Goal: Task Accomplishment & Management: Use online tool/utility

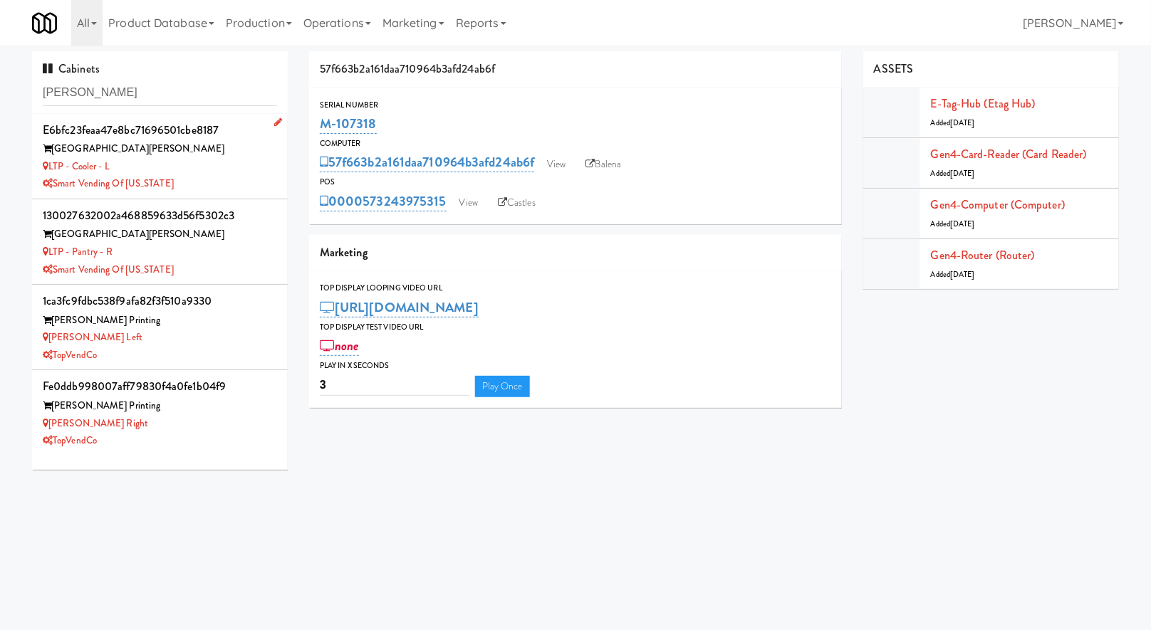
type input "[PERSON_NAME]"
click at [229, 146] on div "[GEOGRAPHIC_DATA][PERSON_NAME]" at bounding box center [160, 149] width 234 height 18
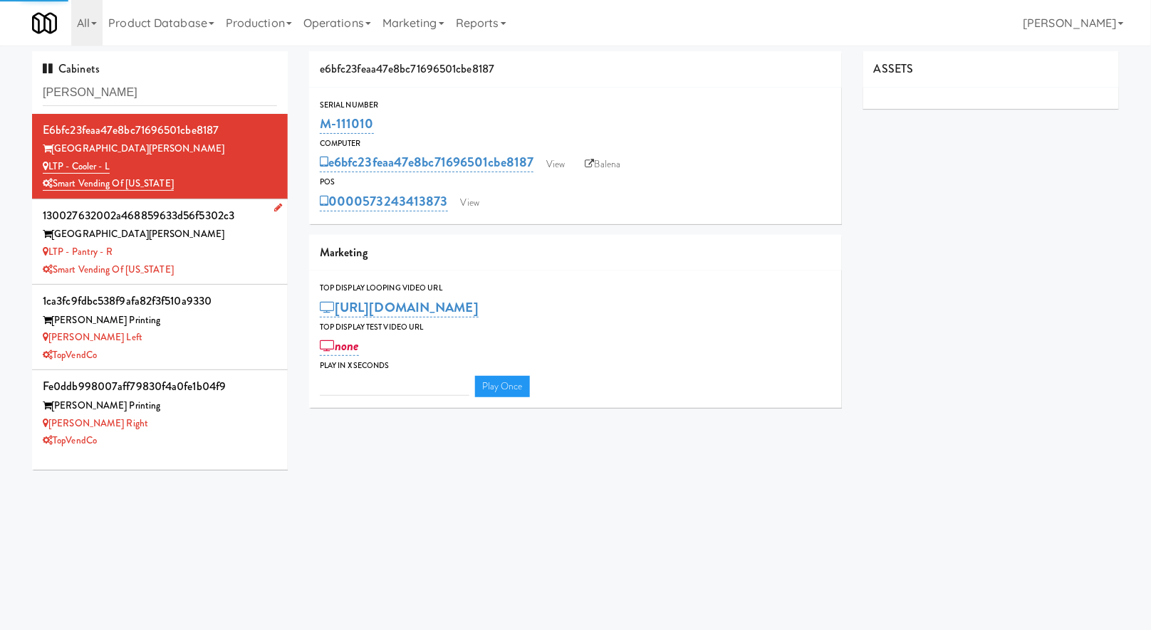
click at [221, 248] on div "LTP - Pantry - R" at bounding box center [160, 253] width 234 height 18
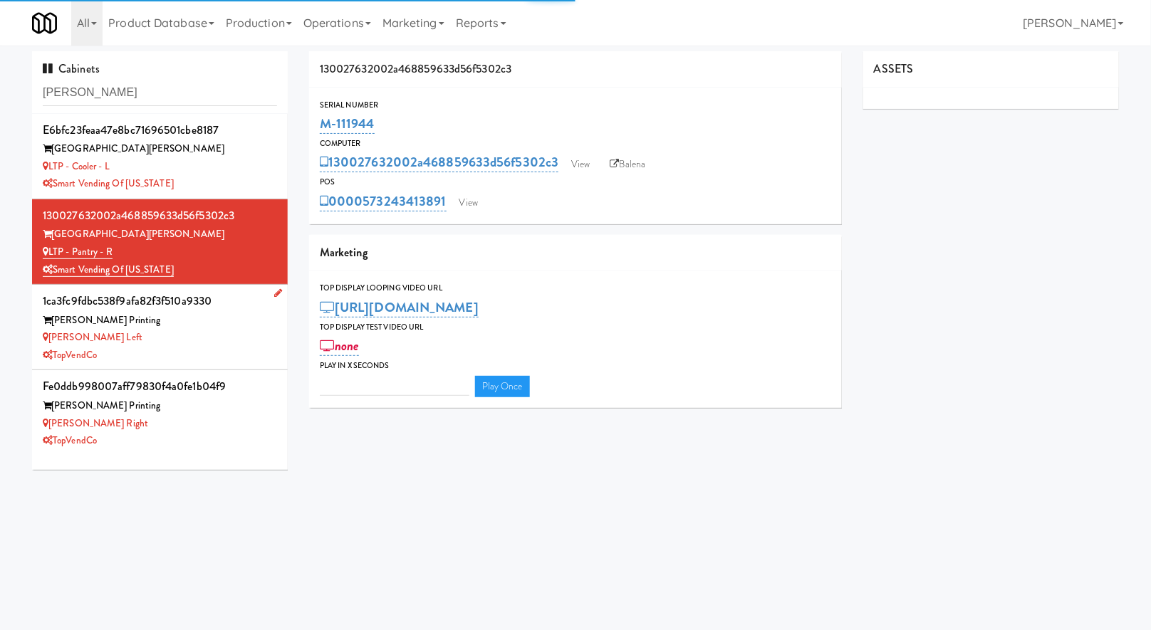
click at [209, 324] on div "[PERSON_NAME] Printing" at bounding box center [160, 321] width 234 height 18
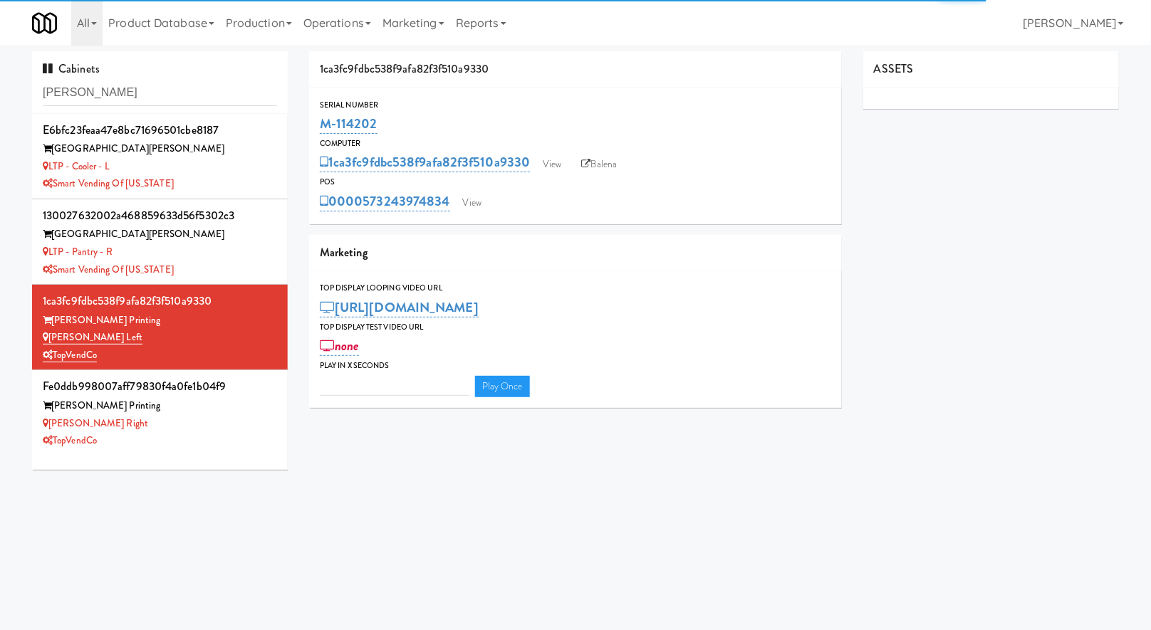
type input "3"
click at [460, 212] on link "View" at bounding box center [472, 202] width 33 height 21
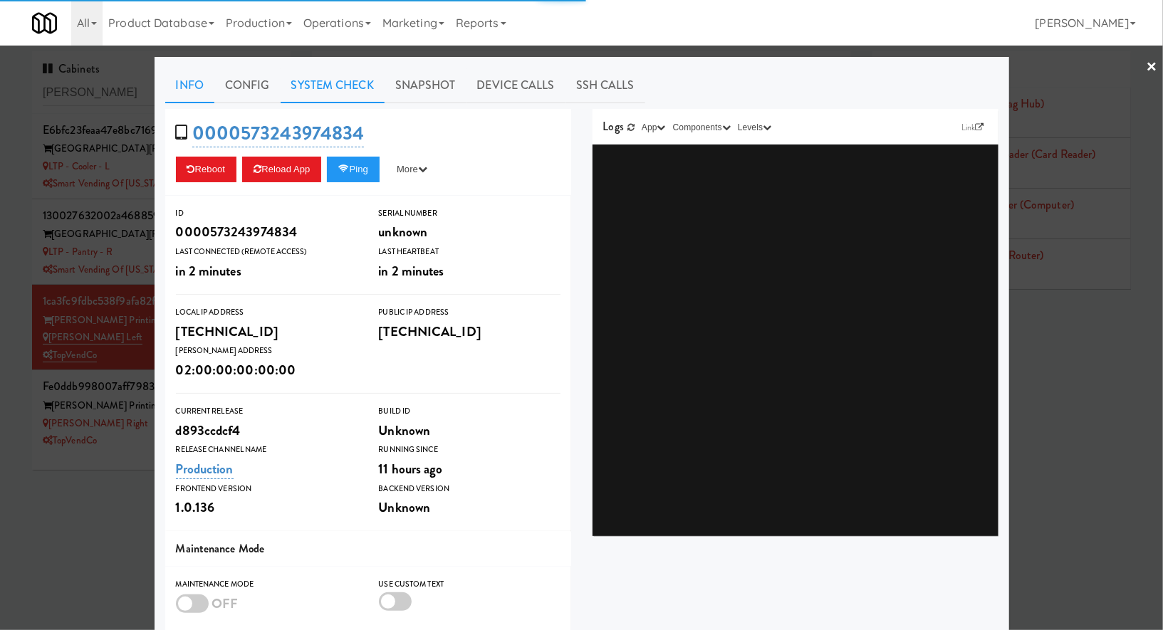
click at [342, 93] on link "System Check" at bounding box center [333, 86] width 104 height 36
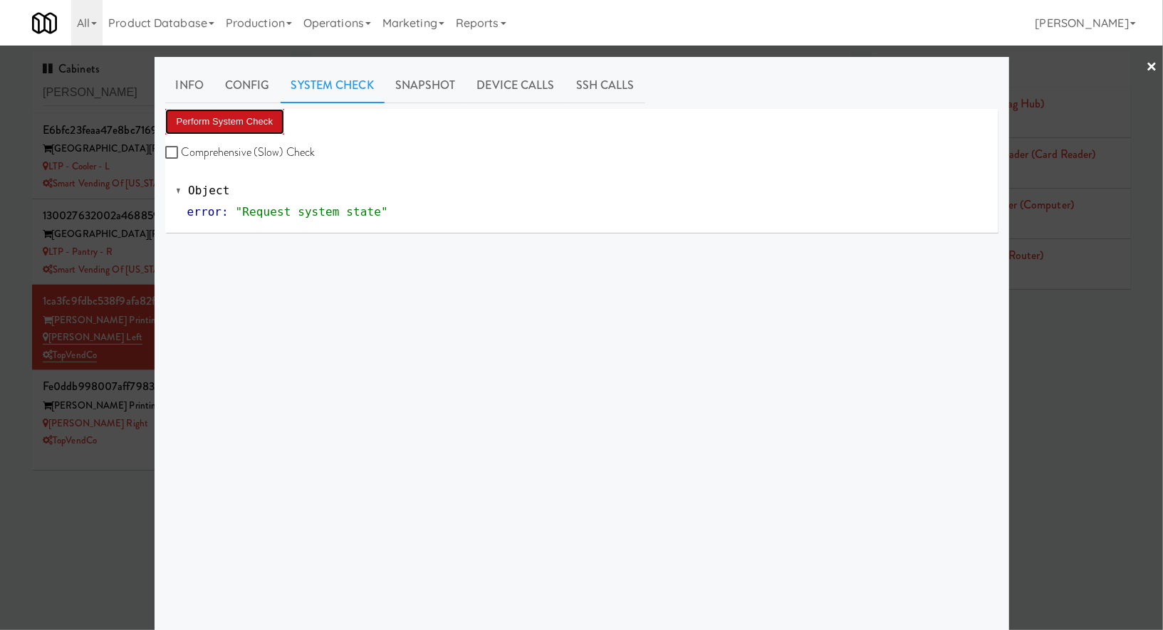
click at [269, 121] on button "Perform System Check" at bounding box center [225, 122] width 120 height 26
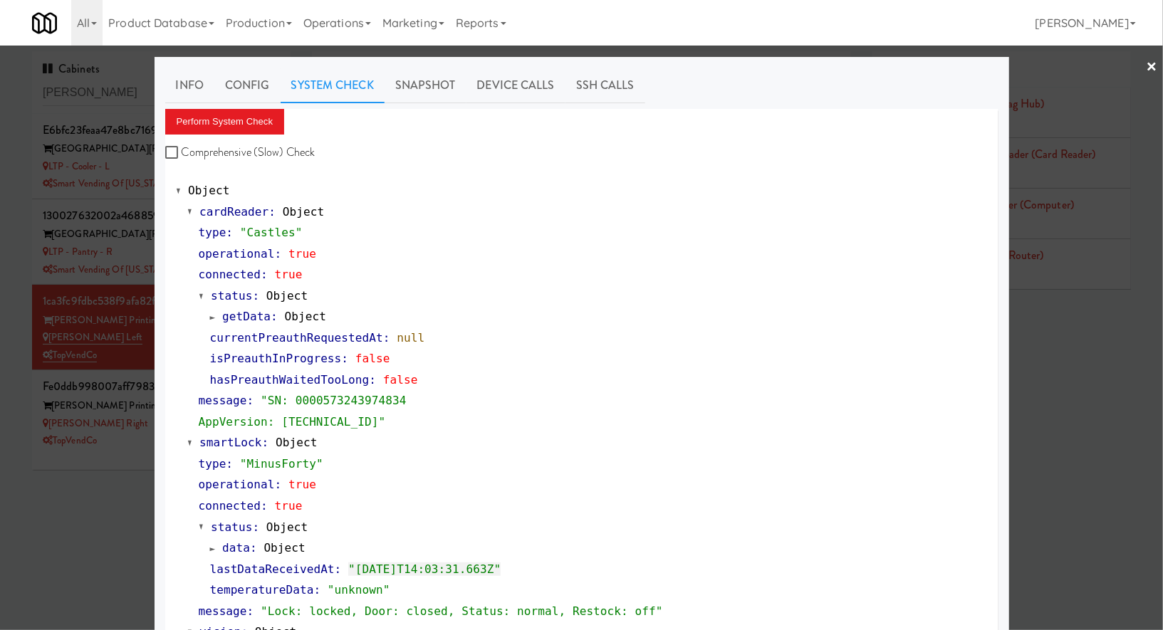
click at [55, 474] on div at bounding box center [581, 315] width 1163 height 630
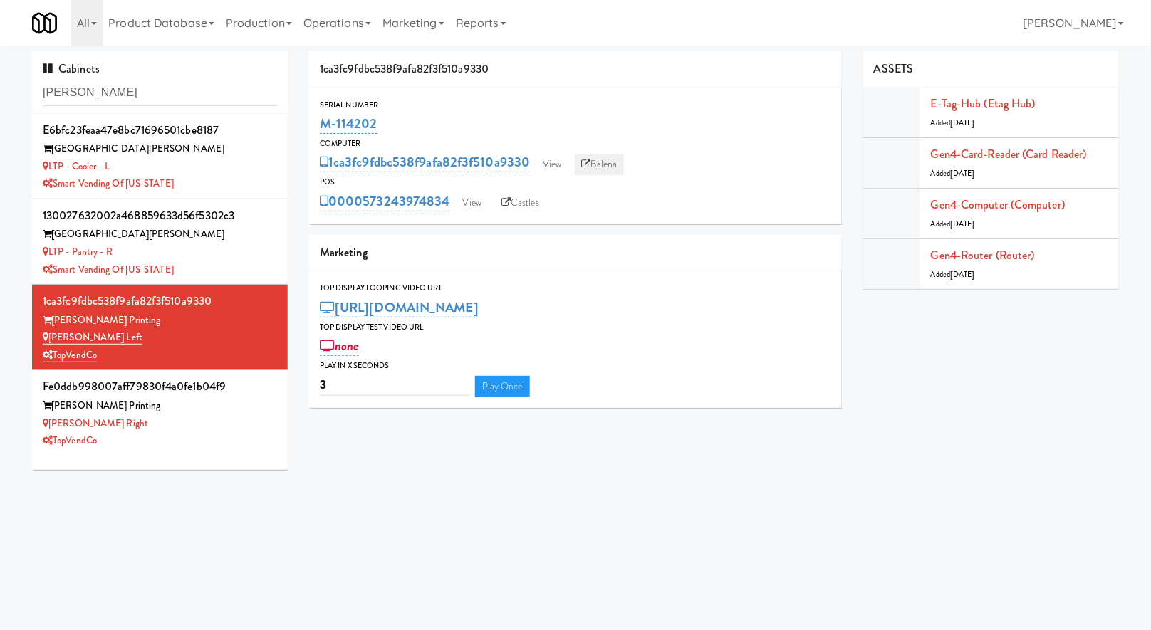
click at [593, 165] on link "Balena" at bounding box center [600, 164] width 50 height 21
click at [225, 417] on div "[PERSON_NAME] Right" at bounding box center [160, 424] width 234 height 18
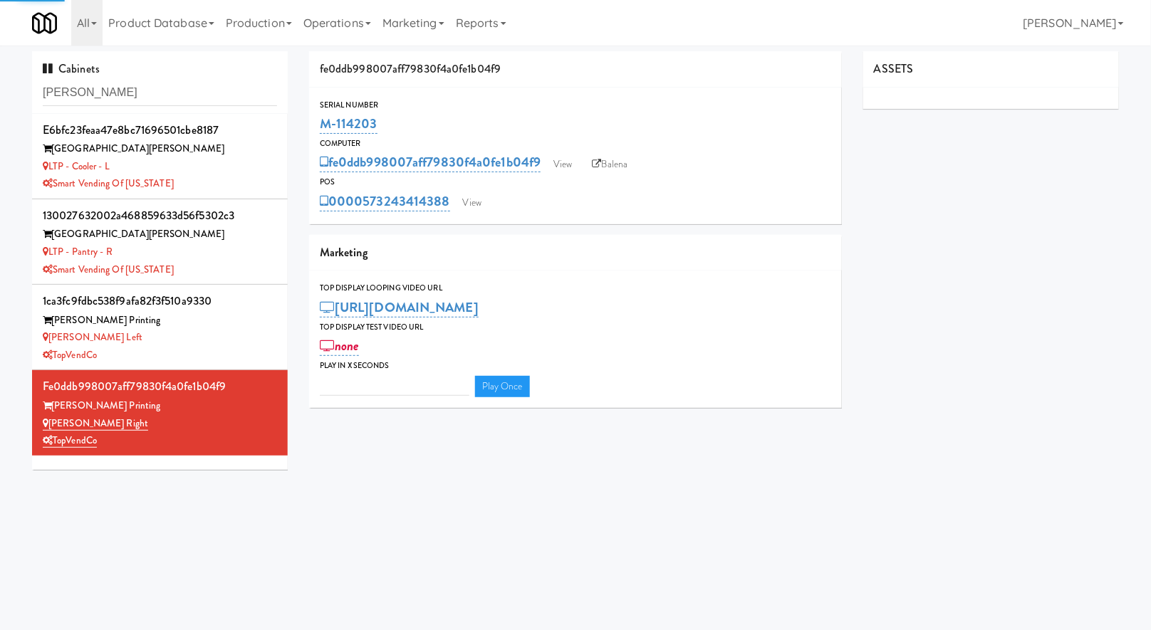
type input "3"
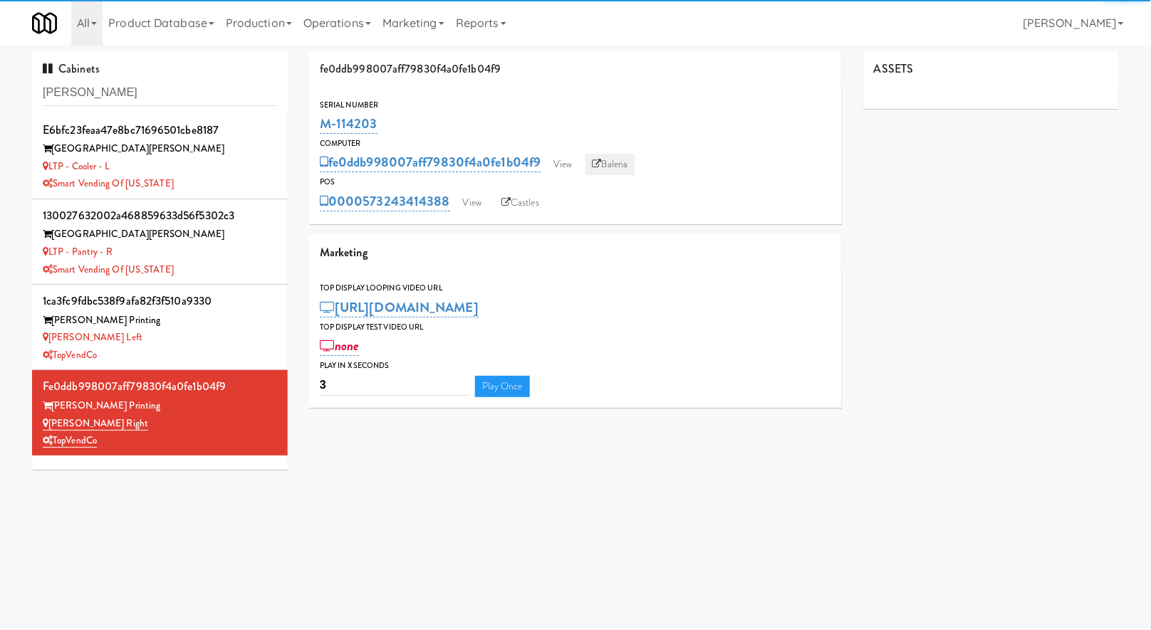
click at [625, 168] on link "Balena" at bounding box center [611, 164] width 50 height 21
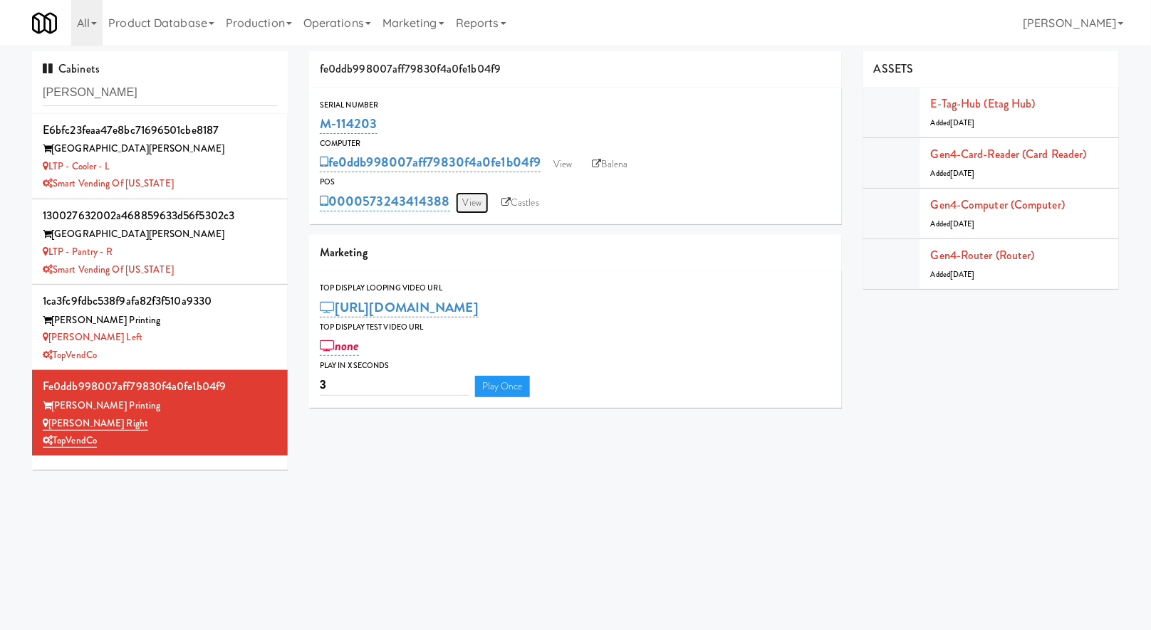
click at [480, 212] on link "View" at bounding box center [472, 202] width 33 height 21
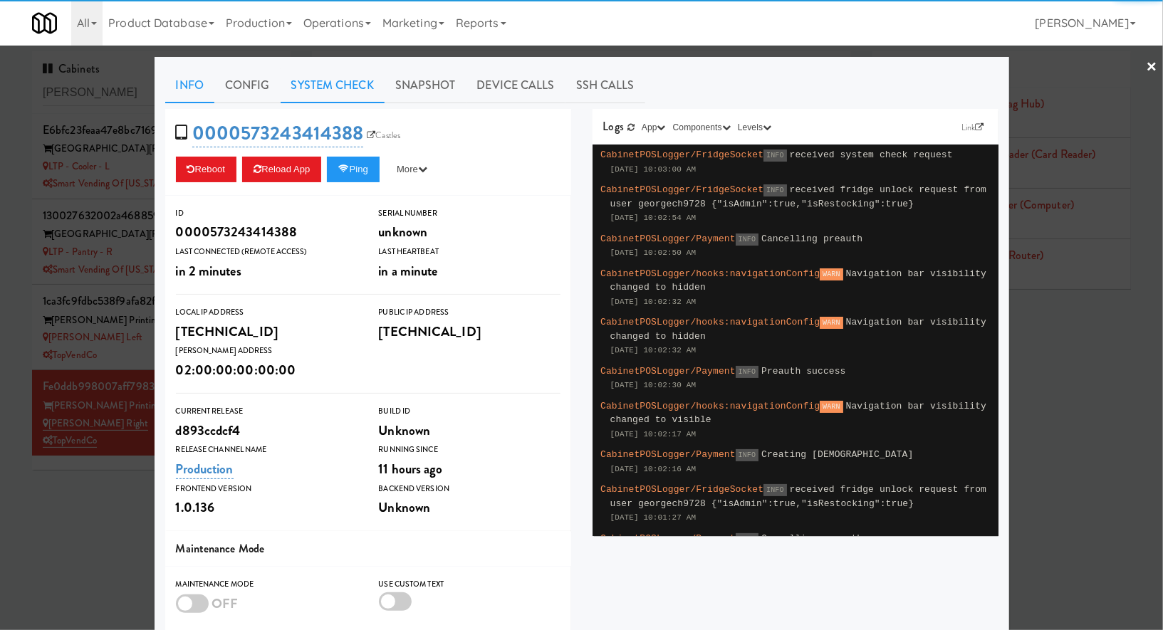
click at [336, 97] on link "System Check" at bounding box center [333, 86] width 104 height 36
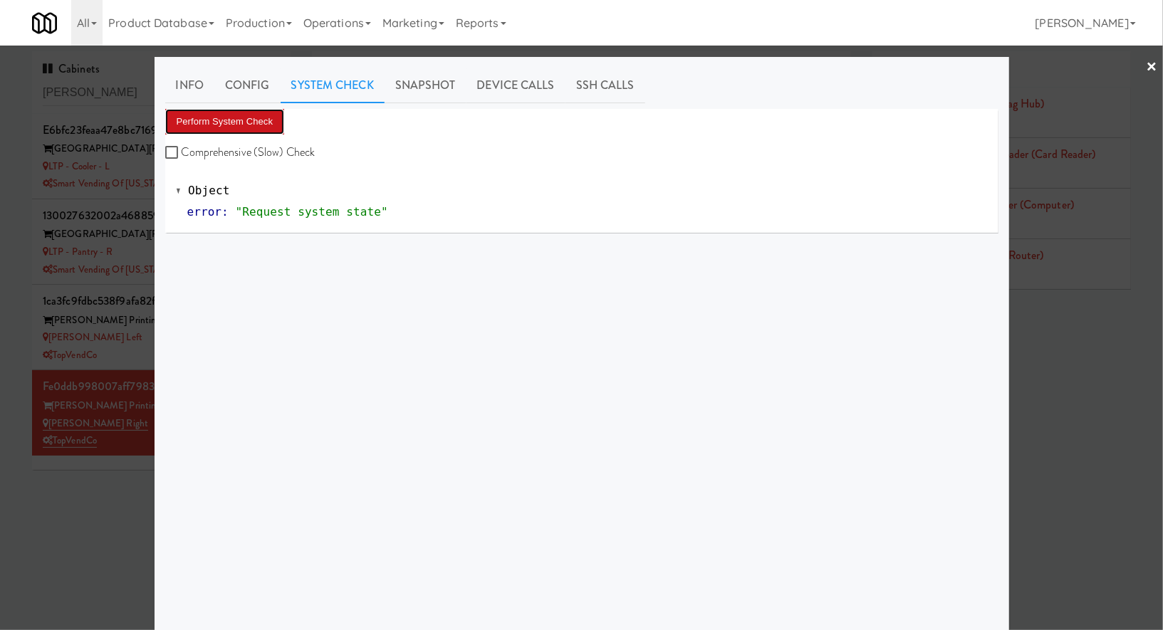
click at [273, 124] on button "Perform System Check" at bounding box center [225, 122] width 120 height 26
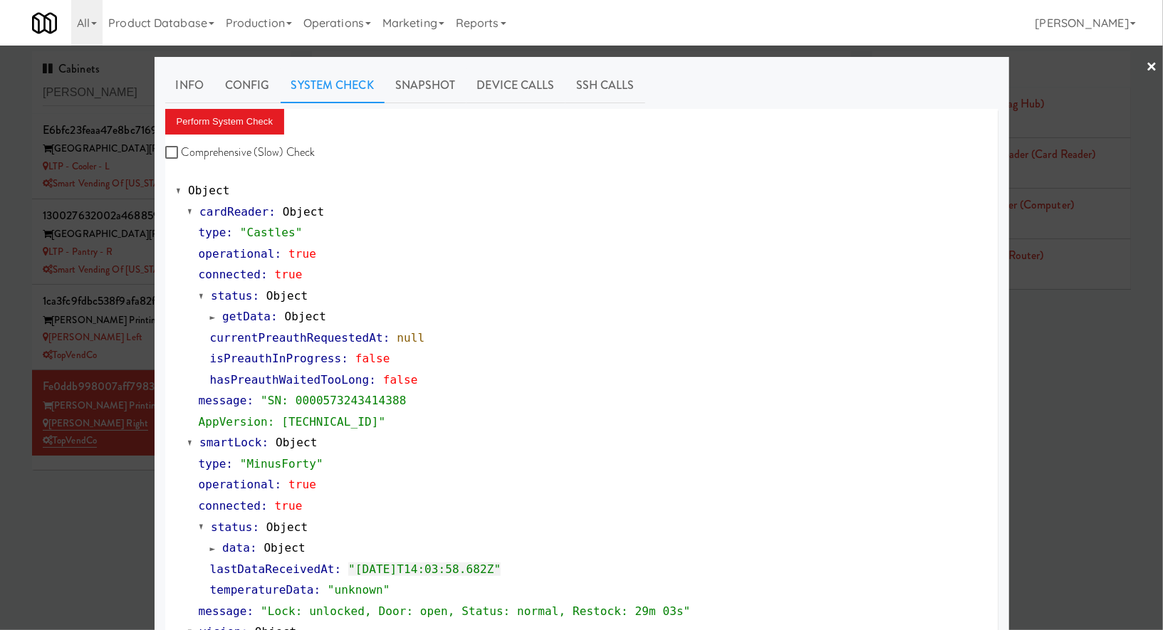
click at [589, 338] on div "currentPreauthRequestedAt : null" at bounding box center [599, 338] width 778 height 21
click at [120, 482] on div at bounding box center [581, 315] width 1163 height 630
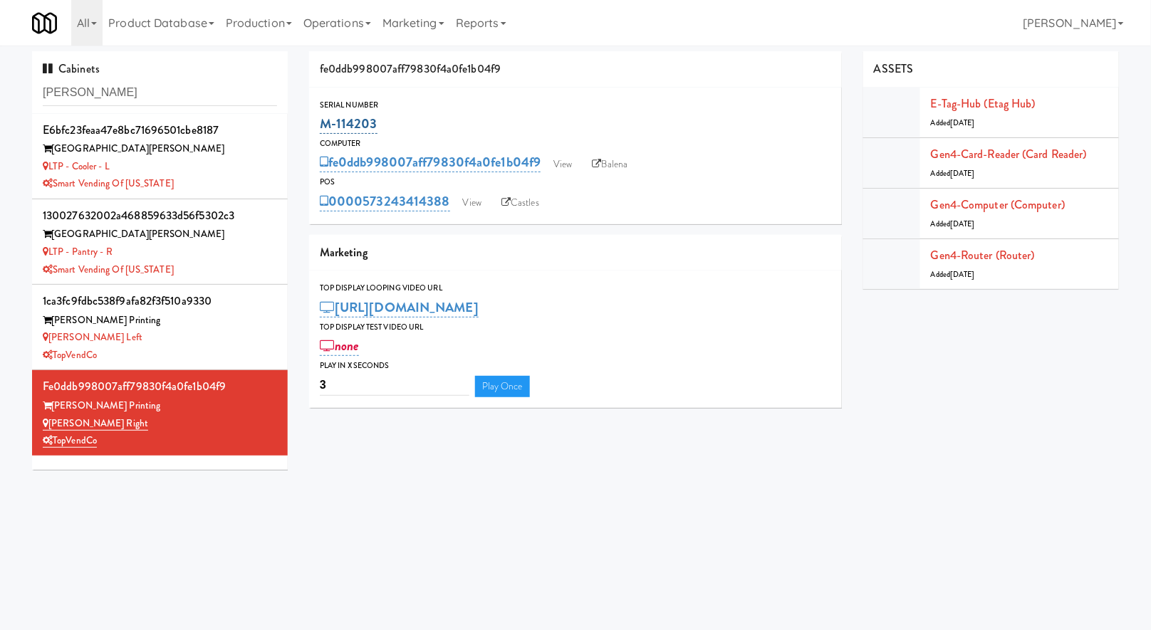
drag, startPoint x: 383, startPoint y: 127, endPoint x: 323, endPoint y: 127, distance: 59.1
click at [323, 127] on div "M-114203" at bounding box center [575, 124] width 511 height 24
copy link "M-114203"
